Goal: Task Accomplishment & Management: Complete application form

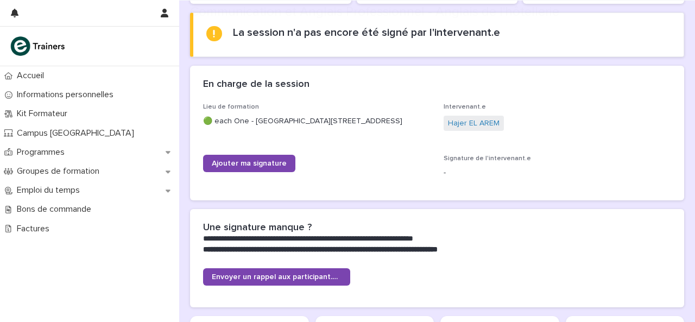
scroll to position [159, 0]
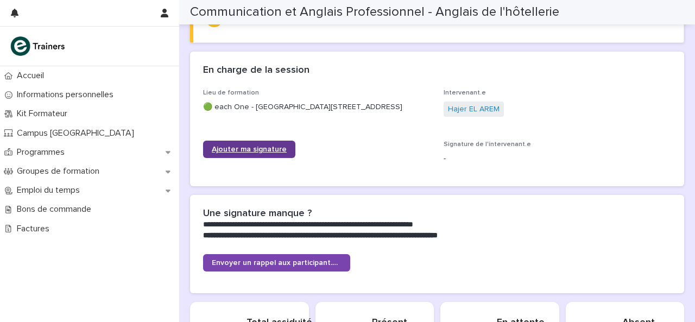
click at [260, 153] on span "Ajouter ma signature" at bounding box center [249, 150] width 75 height 8
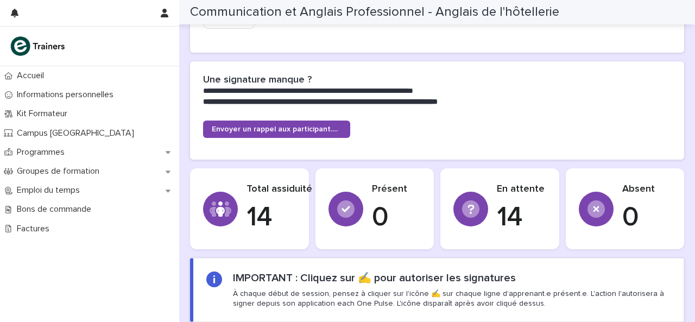
scroll to position [564, 0]
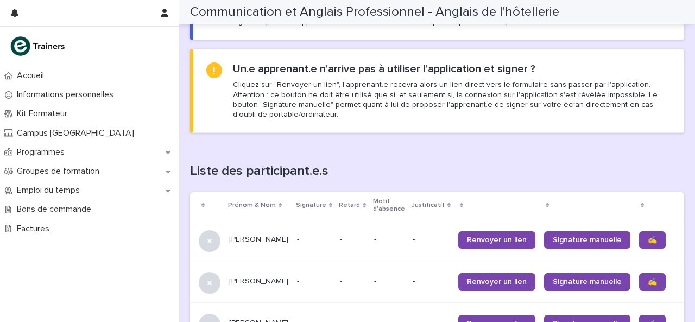
click at [639, 242] on link "✍️" at bounding box center [652, 239] width 27 height 17
click at [639, 289] on link "✍️" at bounding box center [652, 281] width 27 height 17
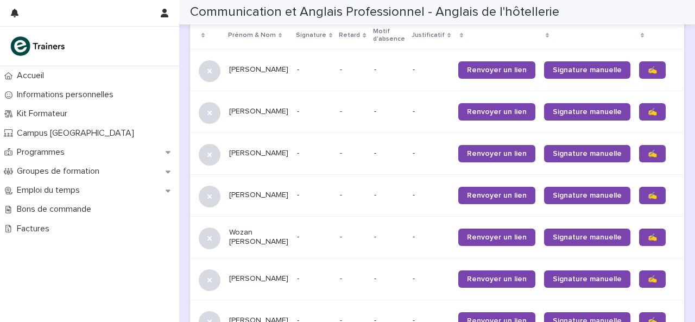
scroll to position [737, 0]
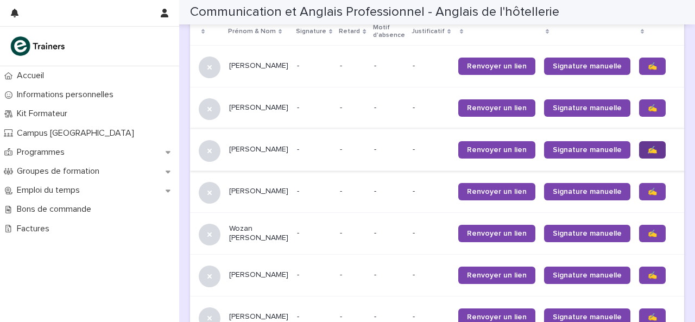
click at [639, 148] on link "✍️" at bounding box center [652, 149] width 27 height 17
click at [648, 195] on span "✍️" at bounding box center [652, 192] width 9 height 8
click at [648, 237] on span "✍️" at bounding box center [652, 234] width 9 height 8
click at [648, 279] on span "✍️" at bounding box center [652, 276] width 9 height 8
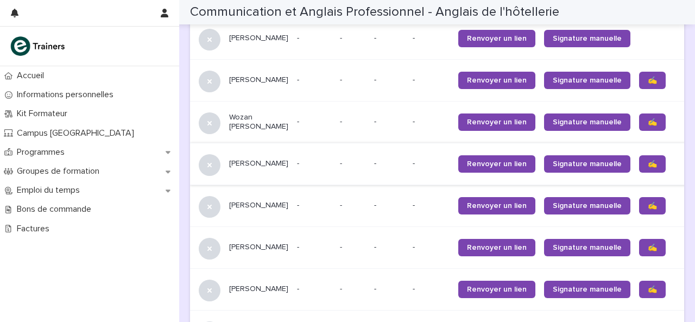
scroll to position [889, 0]
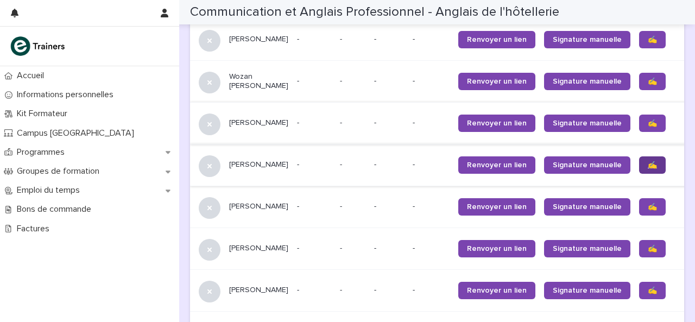
click at [648, 169] on span "✍️" at bounding box center [652, 165] width 9 height 8
click at [648, 211] on span "✍️" at bounding box center [652, 207] width 9 height 8
click at [648, 252] on span "✍️" at bounding box center [652, 249] width 9 height 8
click at [639, 299] on link "✍️" at bounding box center [652, 290] width 27 height 17
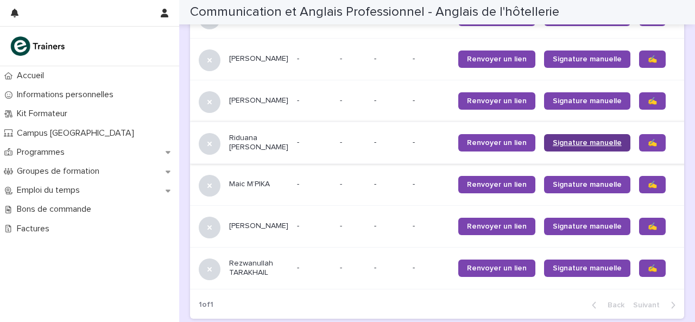
scroll to position [1085, 0]
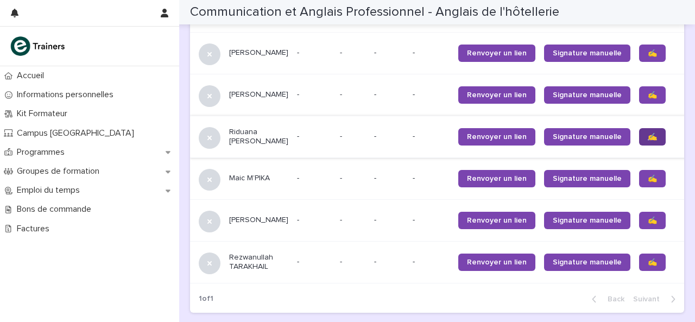
click at [648, 141] on span "✍️" at bounding box center [652, 137] width 9 height 8
click at [648, 182] on span "✍️" at bounding box center [652, 179] width 9 height 8
click at [639, 229] on link "✍️" at bounding box center [652, 220] width 27 height 17
click at [648, 266] on span "✍️" at bounding box center [652, 262] width 9 height 8
